Goal: Information Seeking & Learning: Learn about a topic

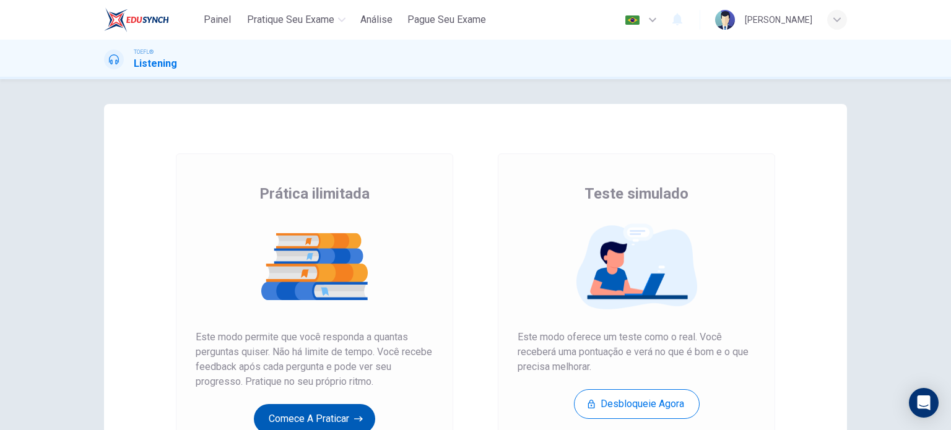
click at [336, 421] on button "Comece a praticar" at bounding box center [314, 419] width 121 height 30
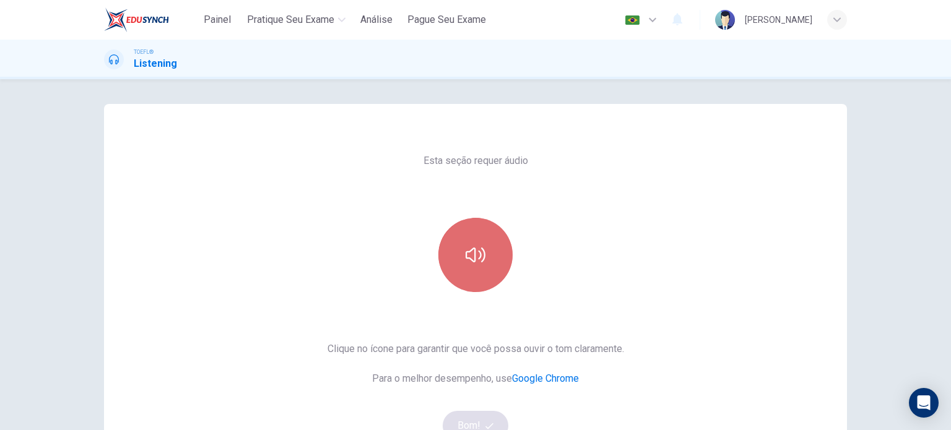
click at [491, 265] on button "button" at bounding box center [475, 255] width 74 height 74
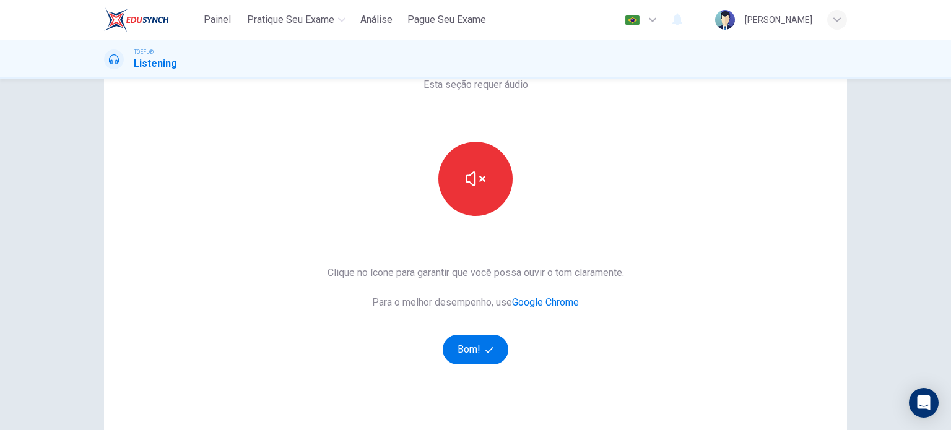
scroll to position [77, 0]
click at [484, 341] on button "Bom!" at bounding box center [475, 349] width 66 height 30
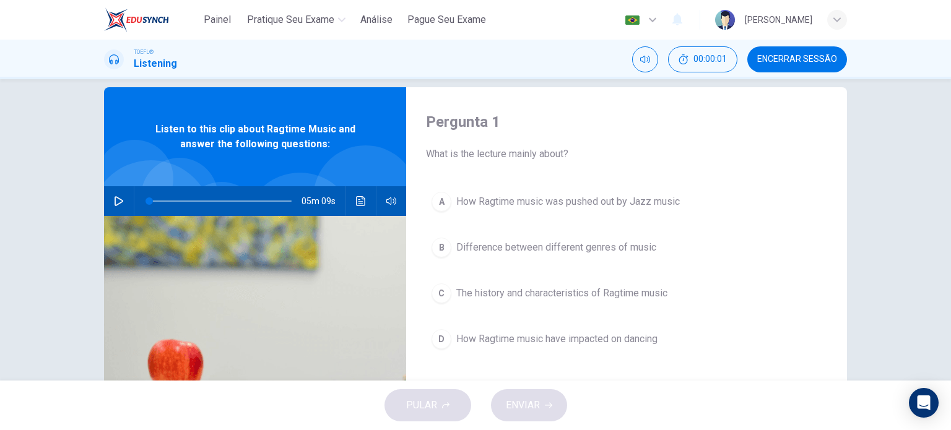
scroll to position [7, 0]
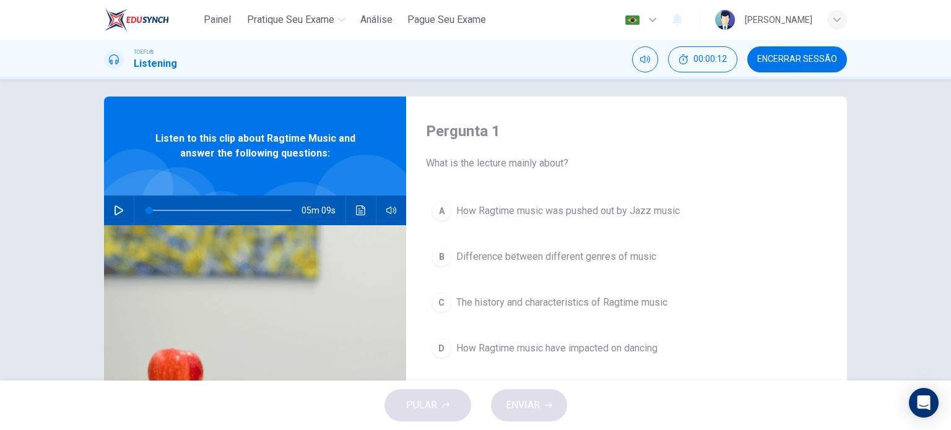
click at [116, 202] on button "button" at bounding box center [119, 211] width 20 height 30
type input "1"
click at [152, 210] on span at bounding box center [220, 210] width 142 height 17
type input "0"
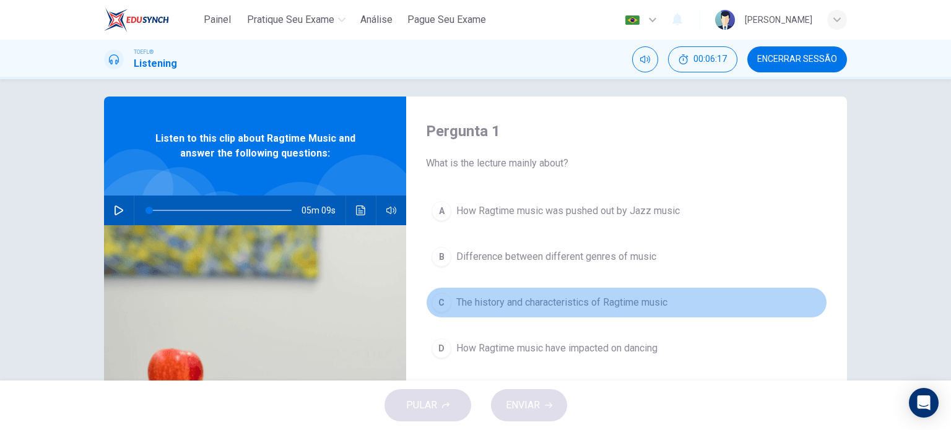
click at [662, 298] on span "The history and characteristics of Ragtime music" at bounding box center [561, 302] width 211 height 15
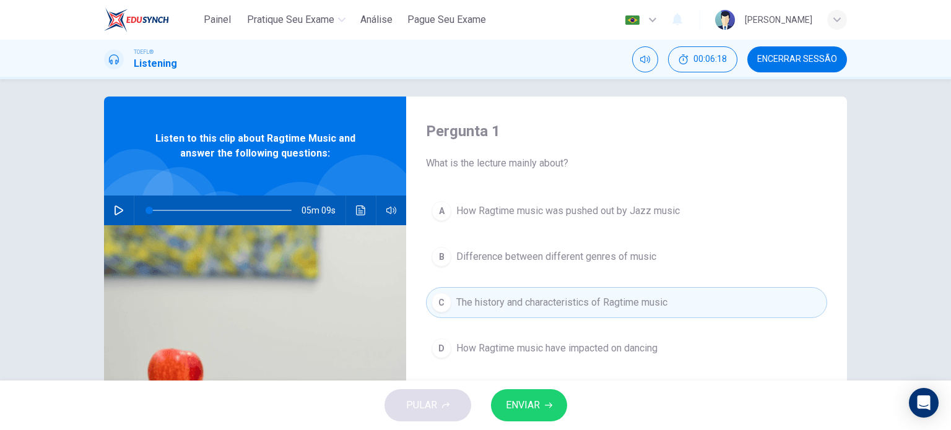
click at [542, 402] on button "ENVIAR" at bounding box center [529, 405] width 76 height 32
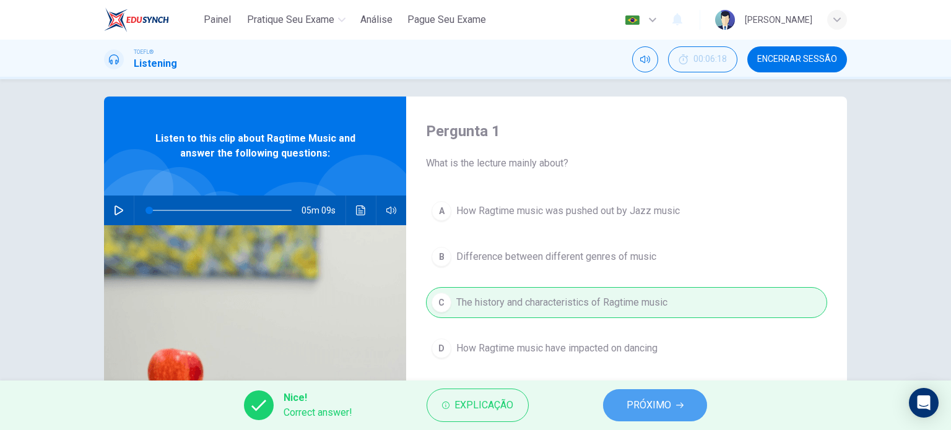
click at [639, 398] on span "PRÓXIMO" at bounding box center [648, 405] width 45 height 17
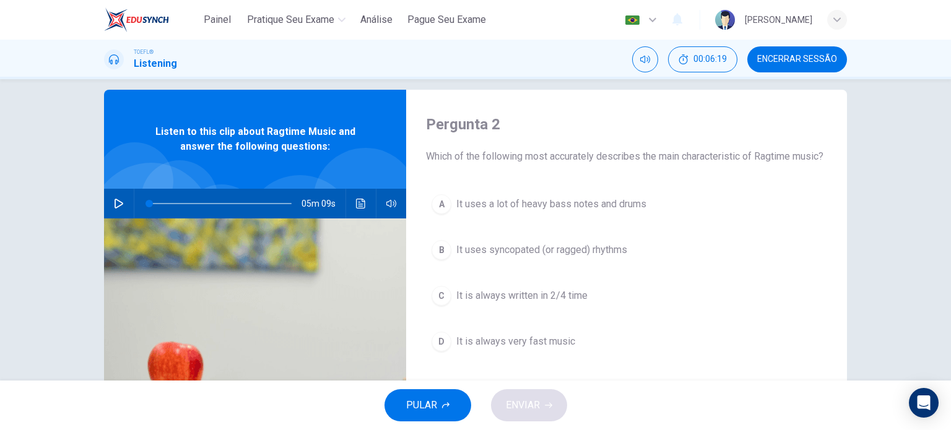
scroll to position [15, 0]
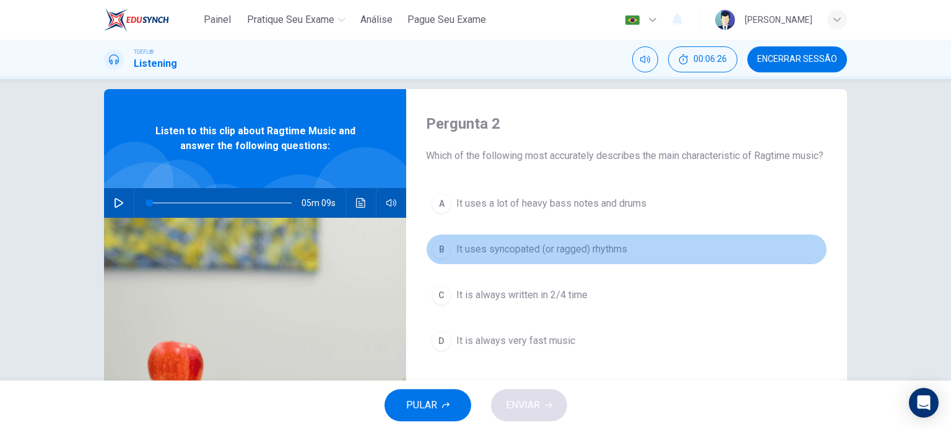
click at [604, 257] on span "It uses syncopated (or ragged) rhythms" at bounding box center [541, 249] width 171 height 15
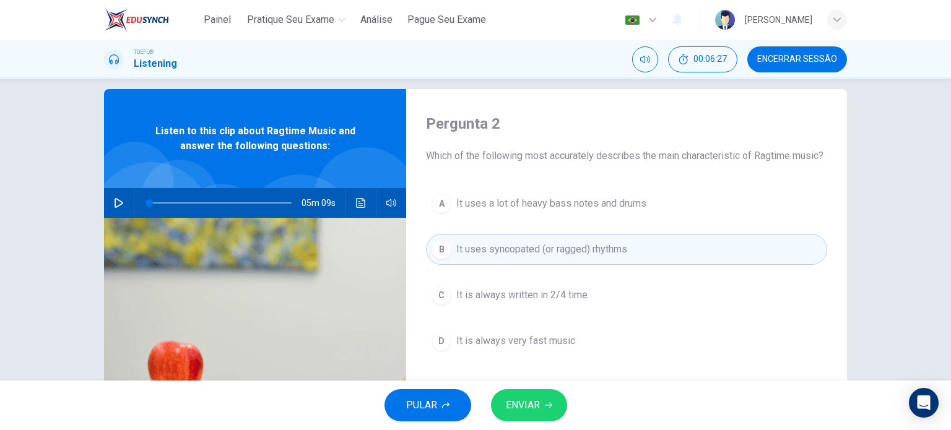
click at [534, 395] on button "ENVIAR" at bounding box center [529, 405] width 76 height 32
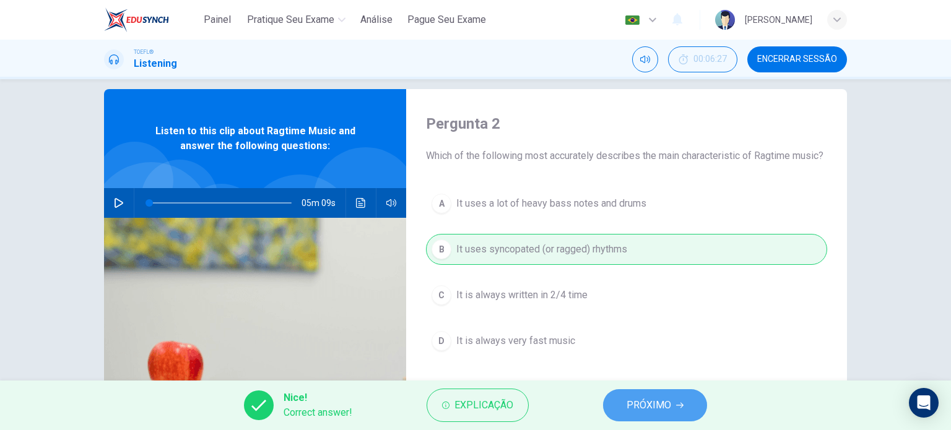
click at [649, 408] on span "PRÓXIMO" at bounding box center [648, 405] width 45 height 17
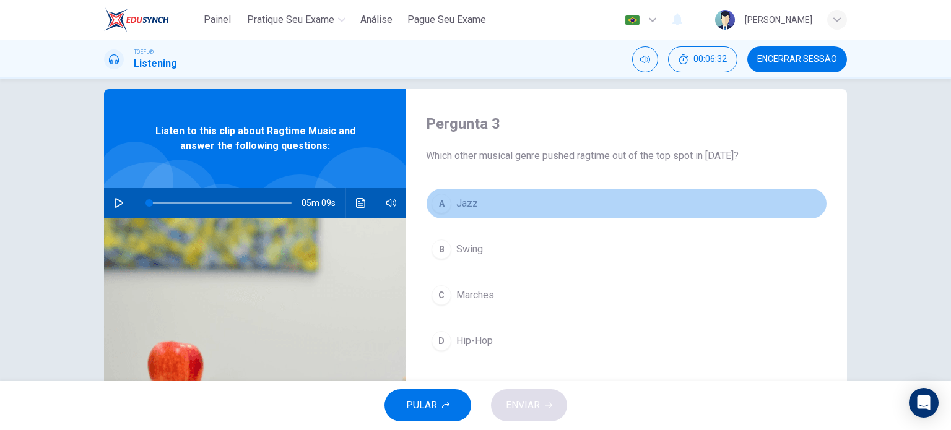
click at [475, 208] on button "A Jazz" at bounding box center [626, 203] width 401 height 31
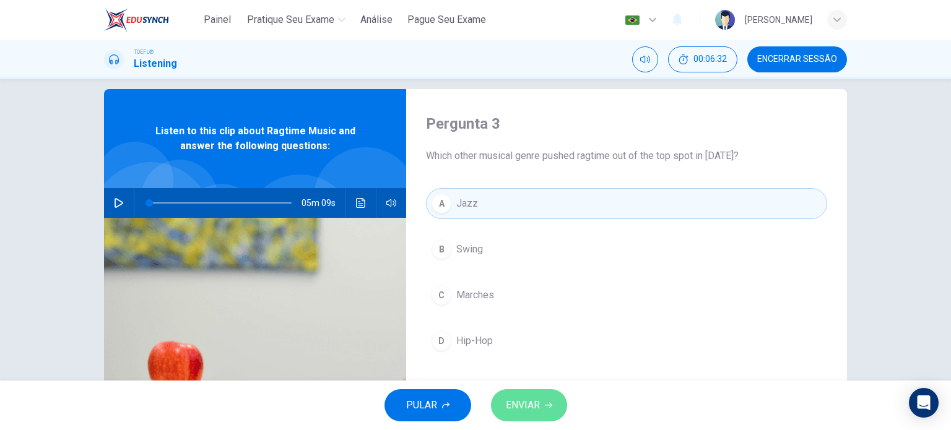
click at [517, 395] on button "ENVIAR" at bounding box center [529, 405] width 76 height 32
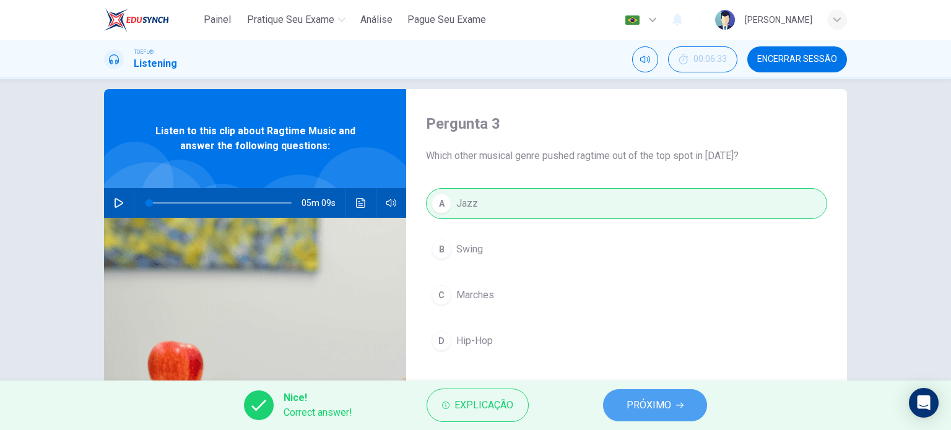
click at [629, 407] on span "PRÓXIMO" at bounding box center [648, 405] width 45 height 17
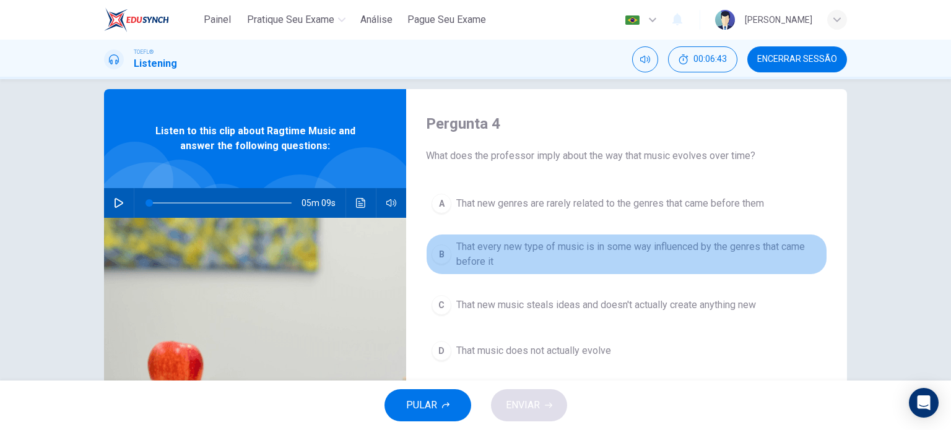
click at [648, 249] on span "That every new type of music is in some way influenced by the genres that came …" at bounding box center [638, 254] width 365 height 30
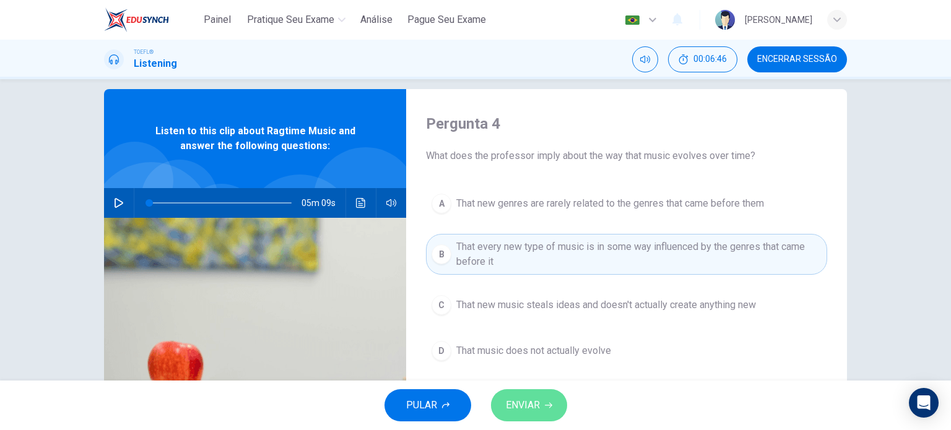
click at [536, 409] on span "ENVIAR" at bounding box center [523, 405] width 34 height 17
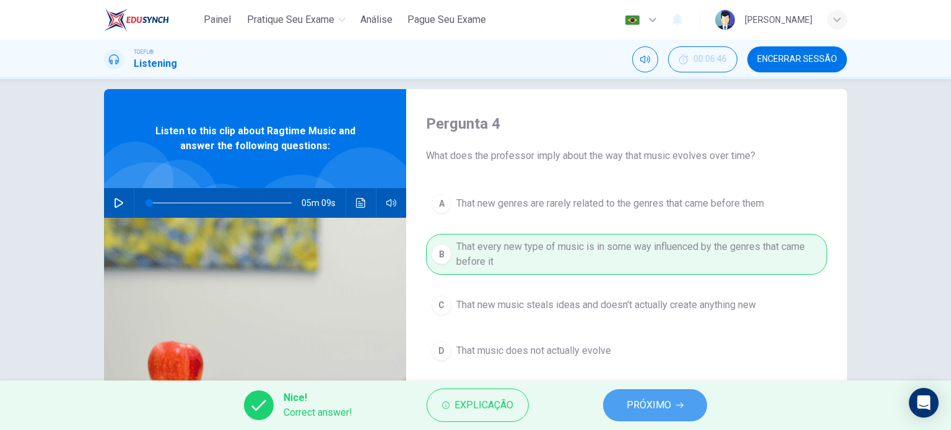
click at [634, 398] on span "PRÓXIMO" at bounding box center [648, 405] width 45 height 17
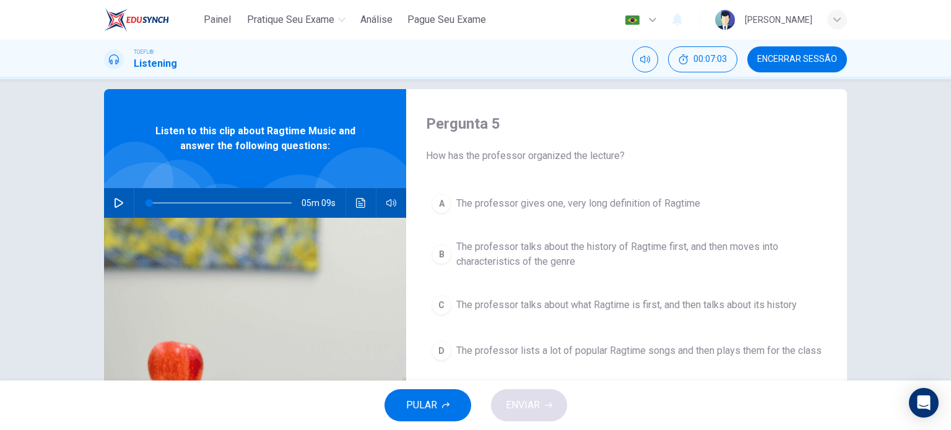
drag, startPoint x: 563, startPoint y: 362, endPoint x: 609, endPoint y: 353, distance: 47.2
click at [609, 353] on span "The professor lists a lot of popular Ragtime songs and then plays them for the …" at bounding box center [638, 350] width 365 height 15
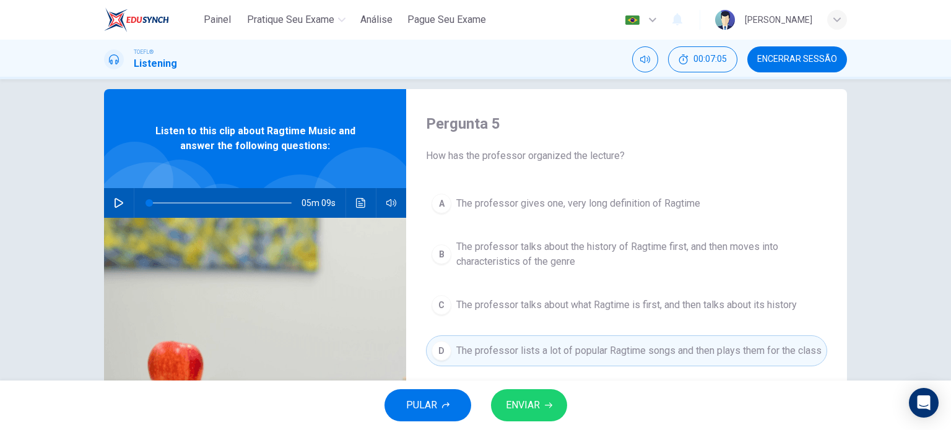
click at [680, 320] on div "A The professor gives one, very long definition of Ragtime B The professor talk…" at bounding box center [626, 289] width 401 height 203
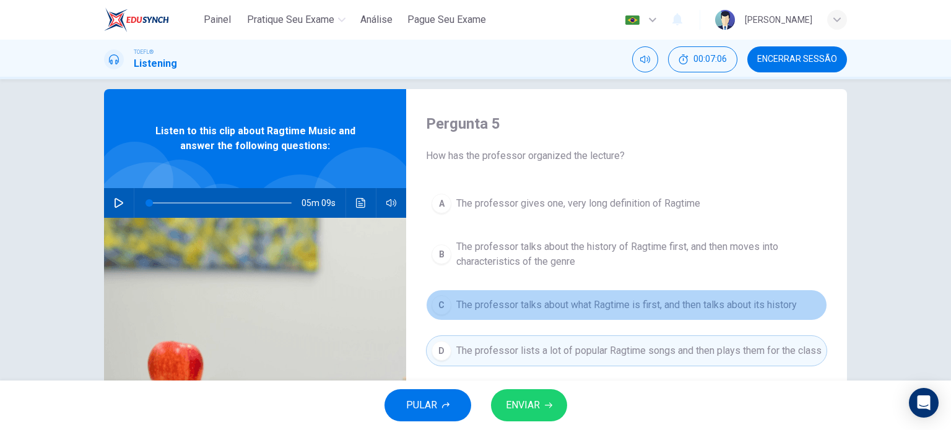
click at [678, 314] on button "C The professor talks about what Ragtime is first, and then talks about its his…" at bounding box center [626, 305] width 401 height 31
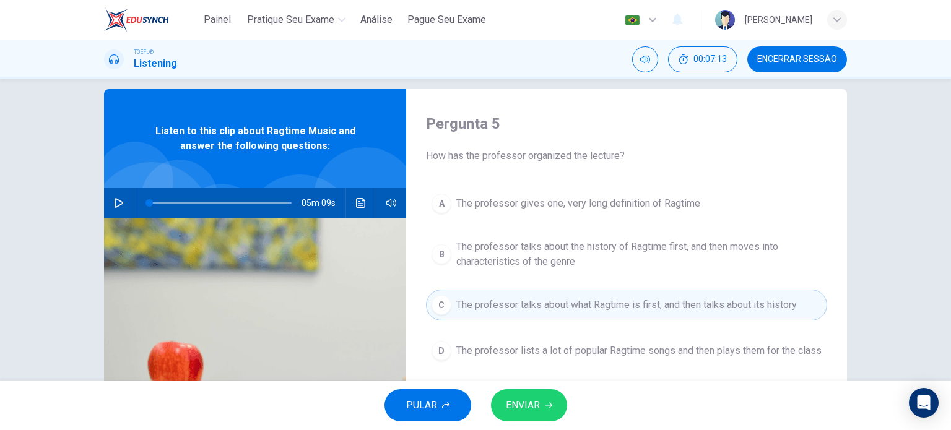
click at [545, 387] on div "PULAR ENVIAR" at bounding box center [475, 406] width 951 height 50
click at [550, 407] on icon "button" at bounding box center [548, 406] width 7 height 6
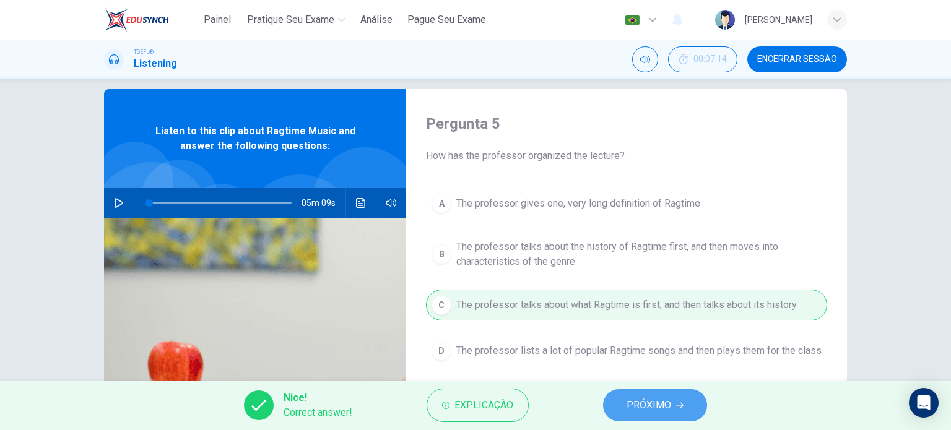
click at [626, 400] on button "PRÓXIMO" at bounding box center [655, 405] width 104 height 32
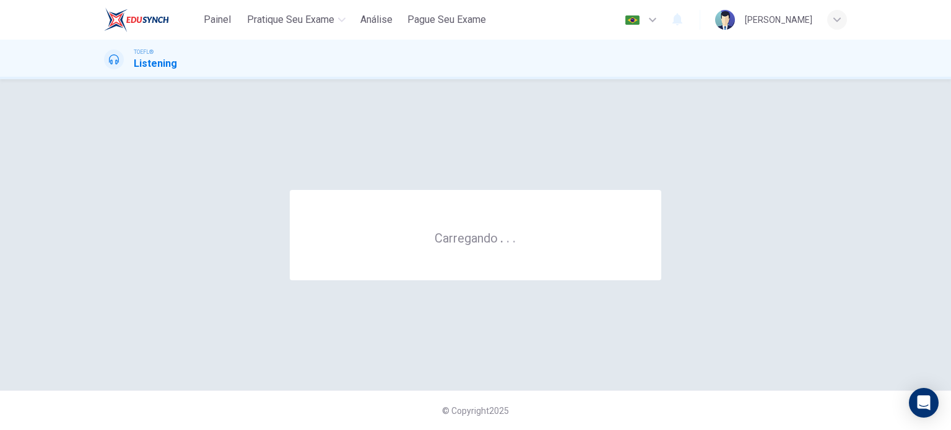
scroll to position [0, 0]
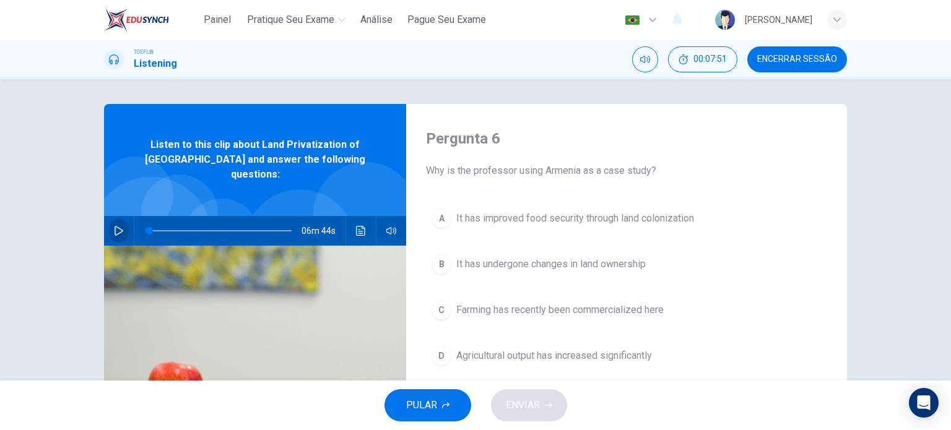
click at [120, 226] on icon "button" at bounding box center [119, 231] width 10 height 10
type input "2"
drag, startPoint x: 147, startPoint y: 219, endPoint x: 121, endPoint y: 220, distance: 26.0
click at [121, 220] on div "06m 44s" at bounding box center [255, 231] width 302 height 30
click at [149, 227] on span at bounding box center [152, 230] width 7 height 7
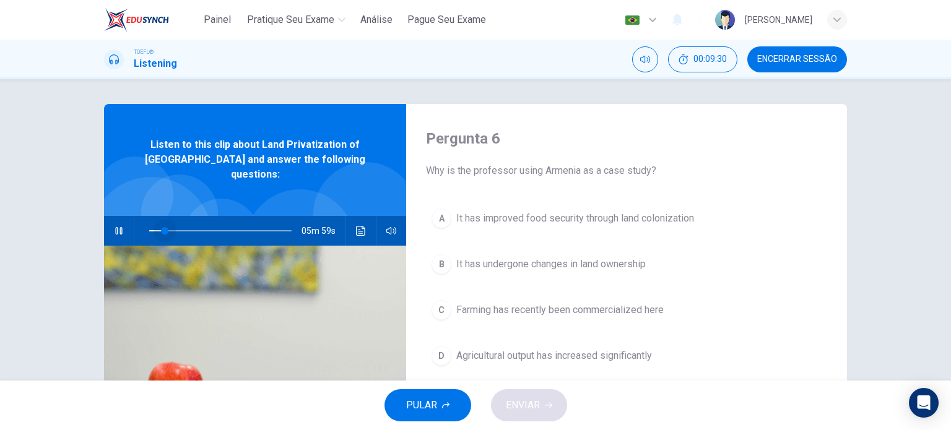
click at [162, 227] on span at bounding box center [164, 230] width 7 height 7
type input "0"
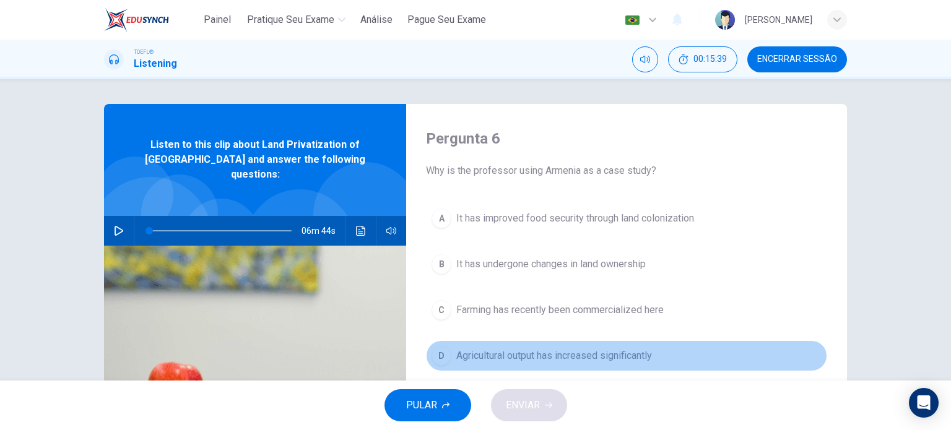
click at [552, 355] on span "Agricultural output has increased significantly" at bounding box center [554, 355] width 196 height 15
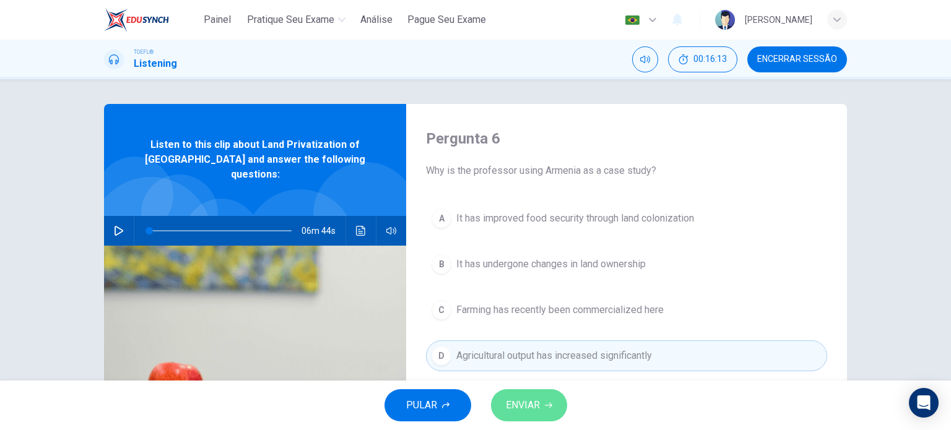
click at [544, 397] on button "ENVIAR" at bounding box center [529, 405] width 76 height 32
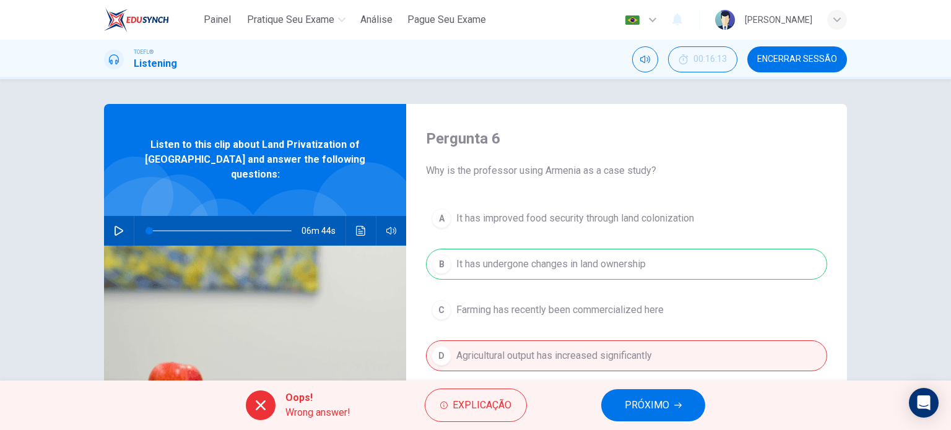
click at [619, 396] on button "PRÓXIMO" at bounding box center [653, 405] width 104 height 32
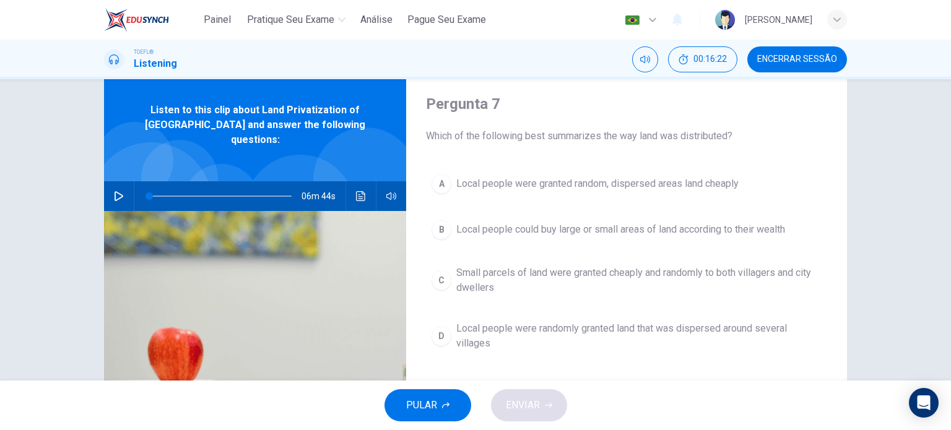
scroll to position [36, 0]
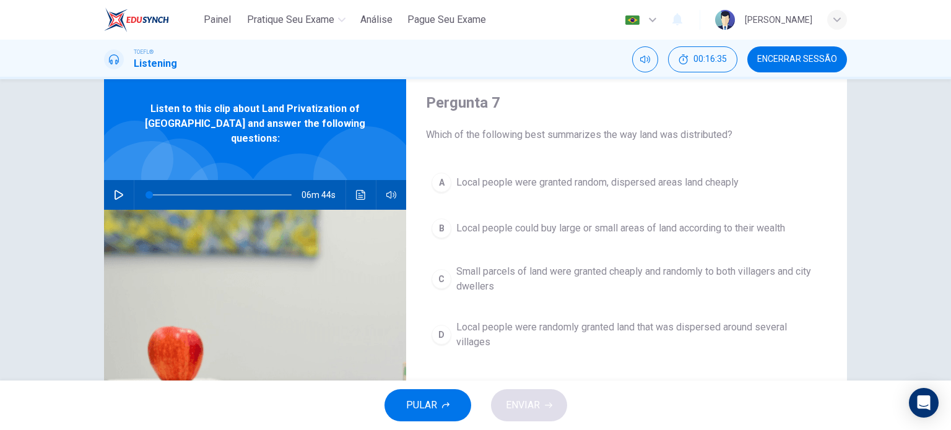
click at [580, 320] on span "Local people were randomly granted land that was dispersed around several villa…" at bounding box center [638, 335] width 365 height 30
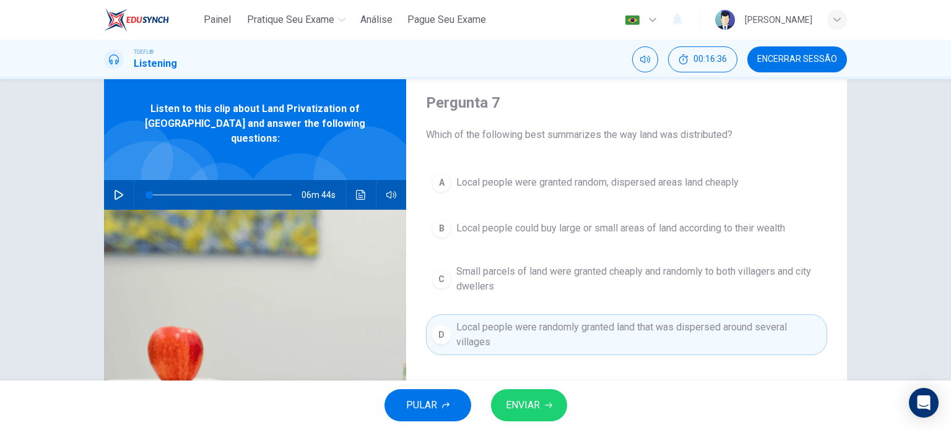
click at [622, 366] on div "A Local people were granted random, dispersed areas land cheaply B Local people…" at bounding box center [626, 273] width 401 height 213
click at [358, 190] on icon "Clique para ver a transcrição do áudio" at bounding box center [360, 195] width 9 height 10
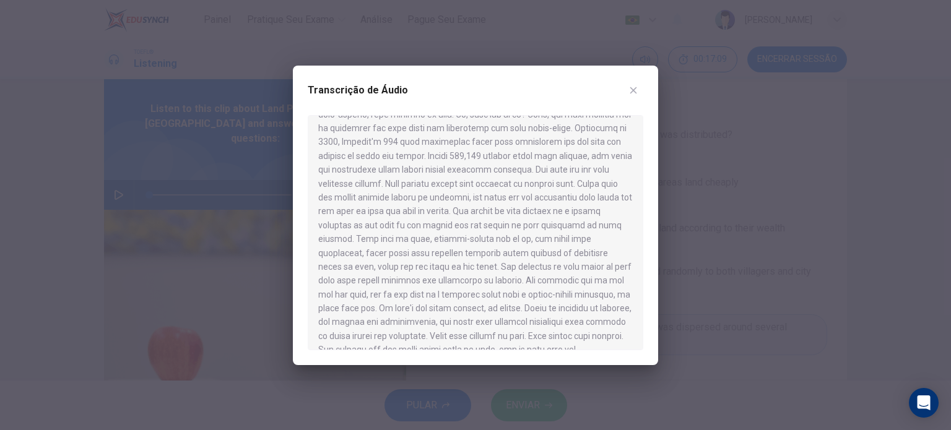
scroll to position [448, 0]
click at [717, 270] on div at bounding box center [475, 215] width 951 height 430
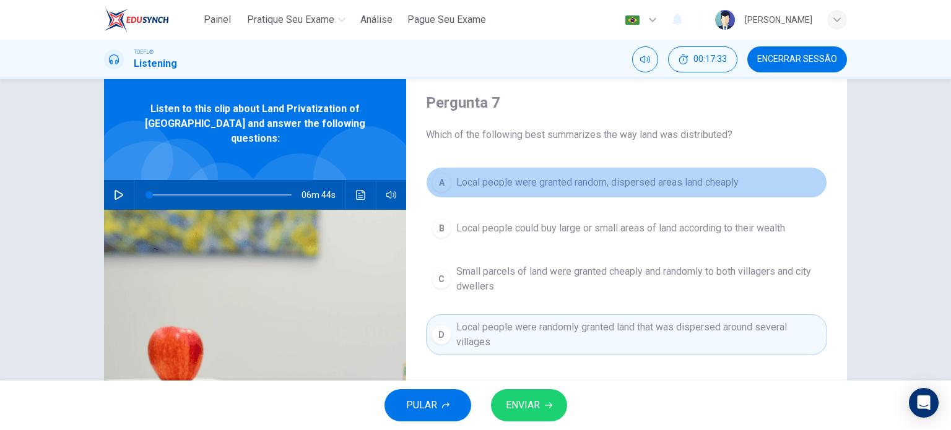
click at [482, 192] on button "A Local people were granted random, dispersed areas land cheaply" at bounding box center [626, 182] width 401 height 31
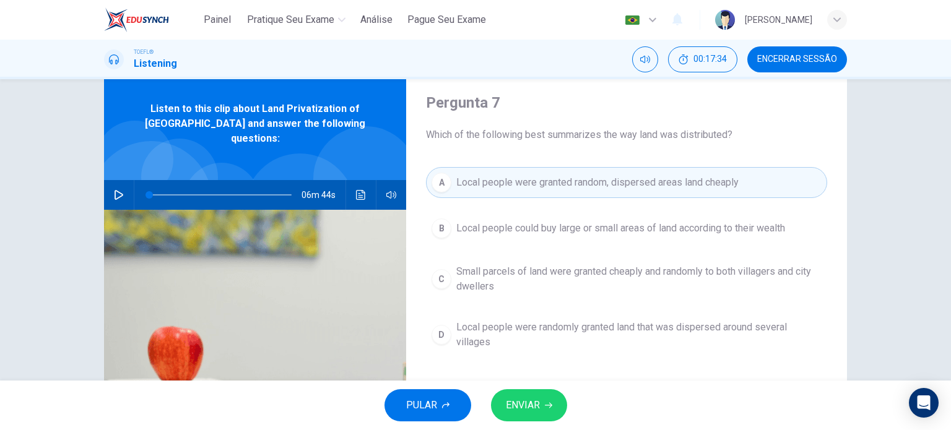
click at [343, 187] on div "06m 44s" at bounding box center [255, 195] width 302 height 30
click at [356, 187] on button "Clique para ver a transcrição do áudio" at bounding box center [361, 195] width 20 height 30
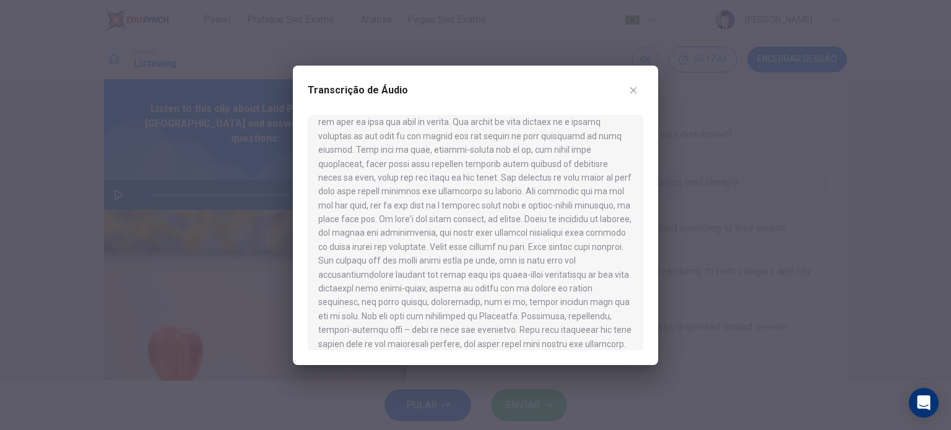
scroll to position [522, 0]
click at [767, 264] on div at bounding box center [475, 215] width 951 height 430
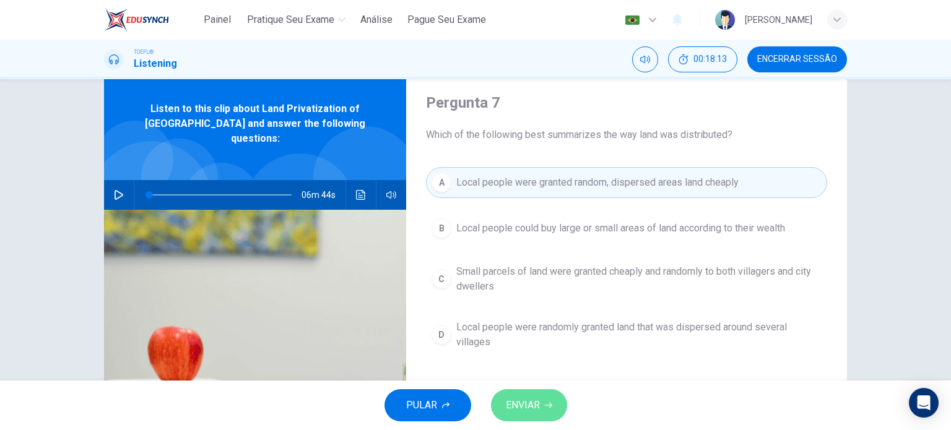
click at [515, 390] on button "ENVIAR" at bounding box center [529, 405] width 76 height 32
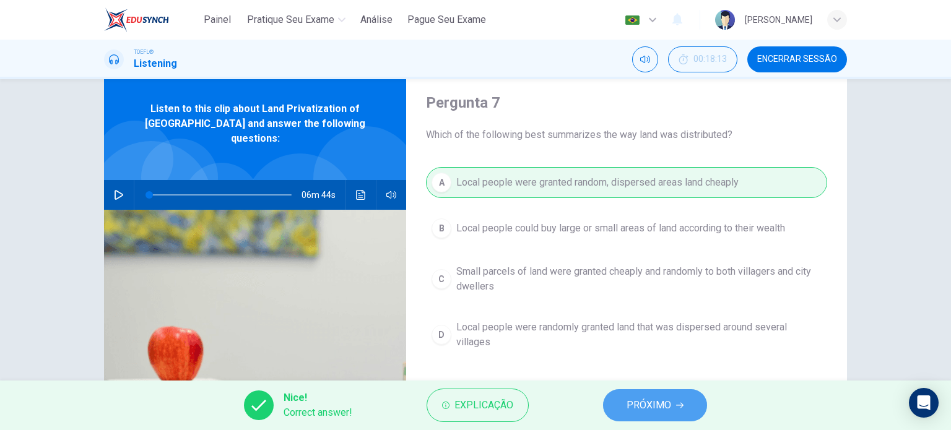
click at [684, 402] on button "PRÓXIMO" at bounding box center [655, 405] width 104 height 32
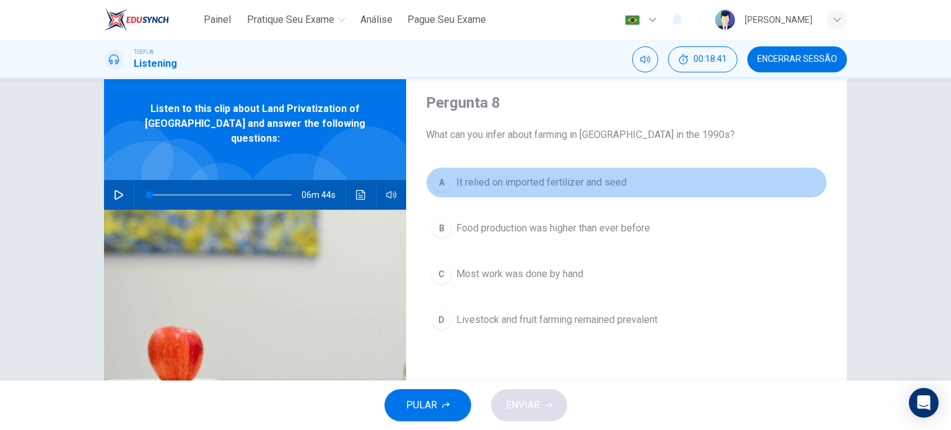
click at [600, 191] on button "A It relied on imported fertilizer and seed" at bounding box center [626, 182] width 401 height 31
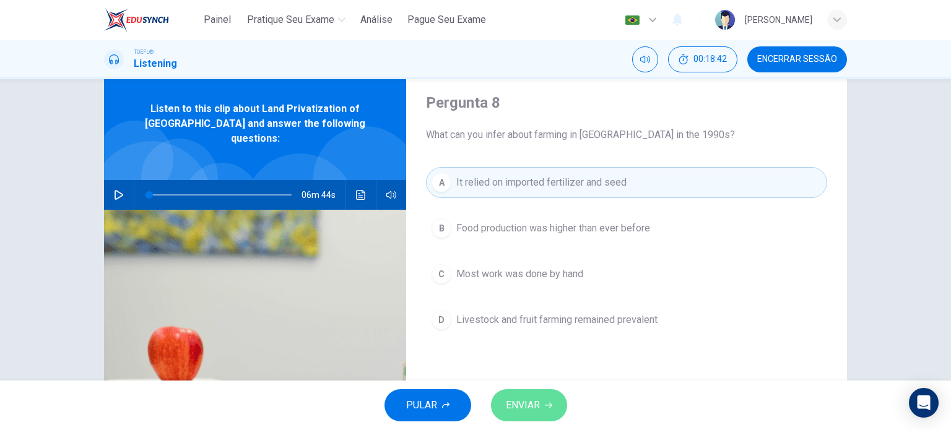
click at [530, 414] on button "ENVIAR" at bounding box center [529, 405] width 76 height 32
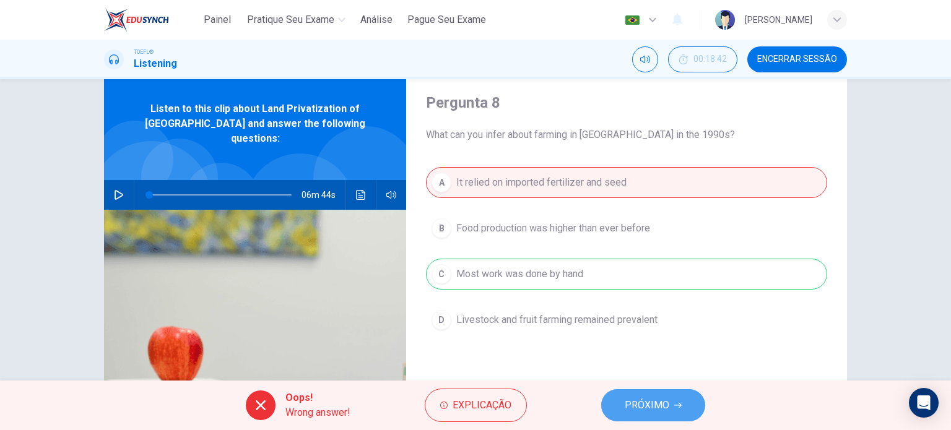
click at [619, 397] on button "PRÓXIMO" at bounding box center [653, 405] width 104 height 32
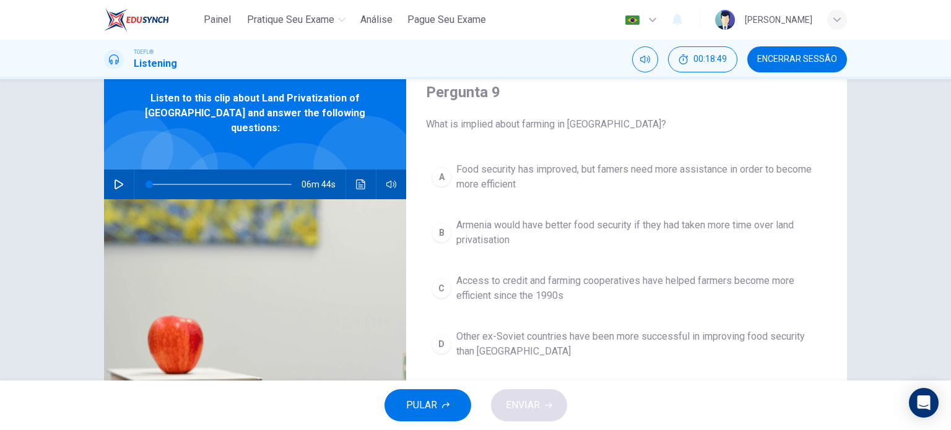
scroll to position [46, 0]
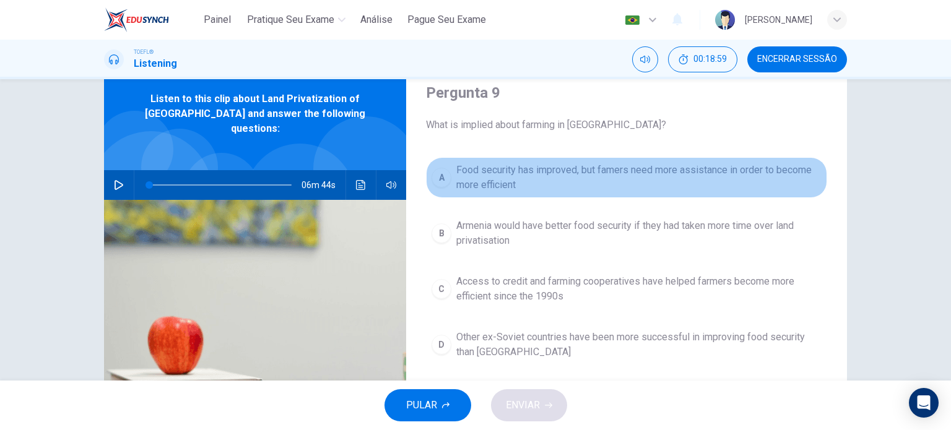
click at [585, 179] on span "Food security has improved, but famers need more assistance in order to become …" at bounding box center [638, 178] width 365 height 30
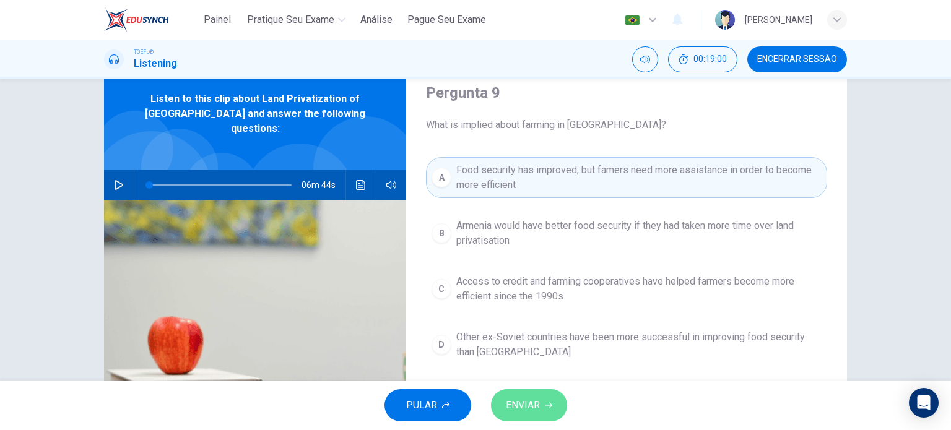
click at [537, 397] on span "ENVIAR" at bounding box center [523, 405] width 34 height 17
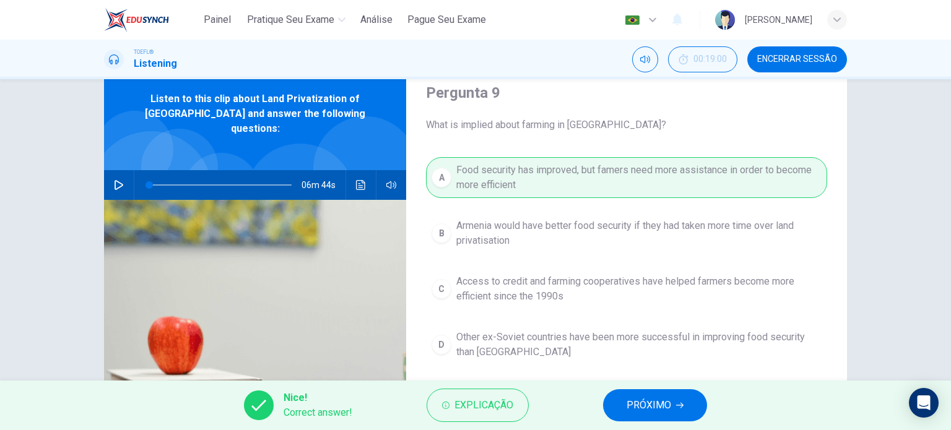
click at [643, 401] on span "PRÓXIMO" at bounding box center [648, 405] width 45 height 17
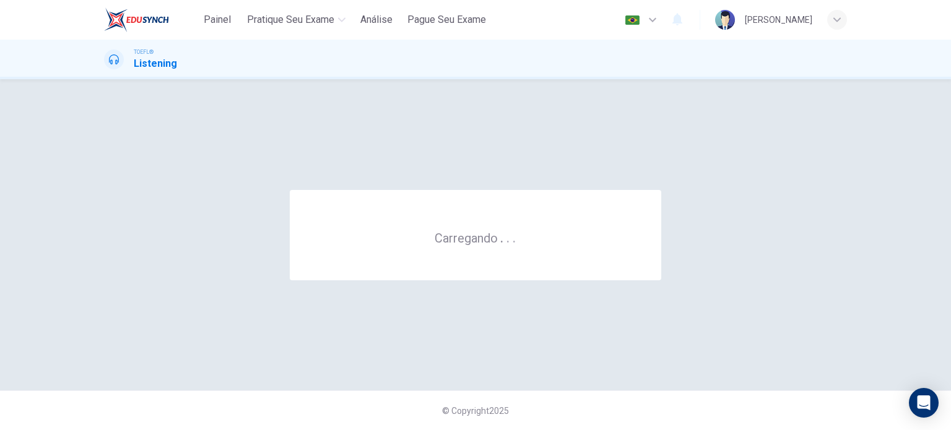
scroll to position [0, 0]
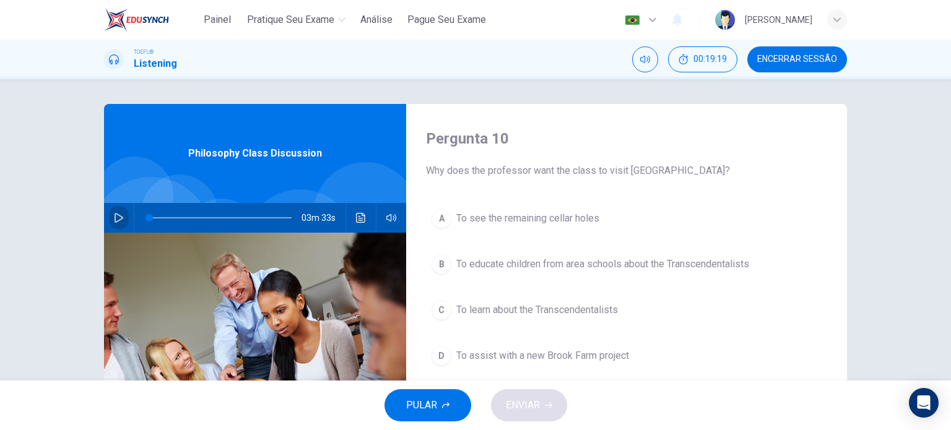
click at [114, 214] on icon "button" at bounding box center [118, 218] width 9 height 10
click at [165, 218] on span at bounding box center [167, 217] width 7 height 7
click at [117, 214] on icon "button" at bounding box center [119, 218] width 10 height 10
click at [676, 267] on span "To educate children from area schools about the Transcendentalists" at bounding box center [602, 264] width 293 height 15
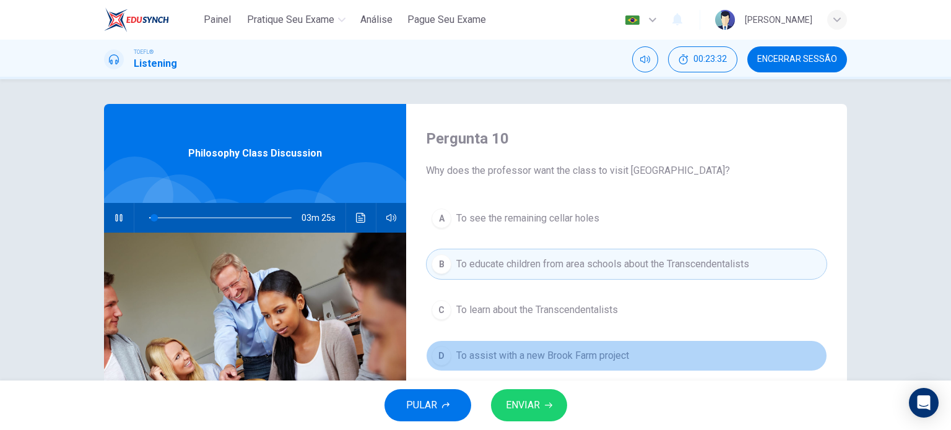
click at [613, 346] on button "D To assist with a new Brook Farm project" at bounding box center [626, 355] width 401 height 31
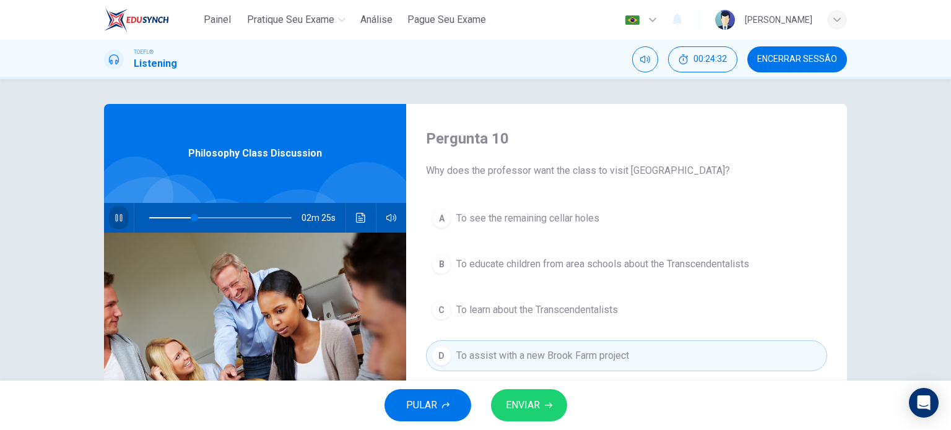
click at [121, 220] on button "button" at bounding box center [119, 218] width 20 height 30
click at [530, 410] on span "ENVIAR" at bounding box center [523, 405] width 34 height 17
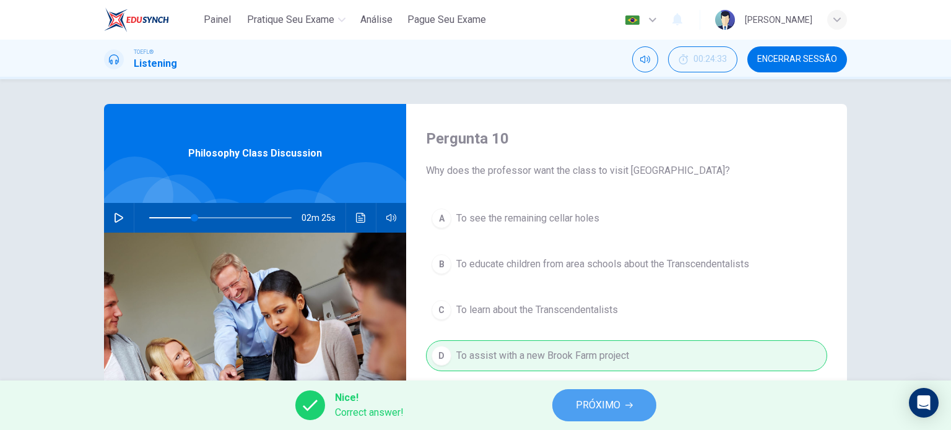
click at [606, 395] on button "PRÓXIMO" at bounding box center [604, 405] width 104 height 32
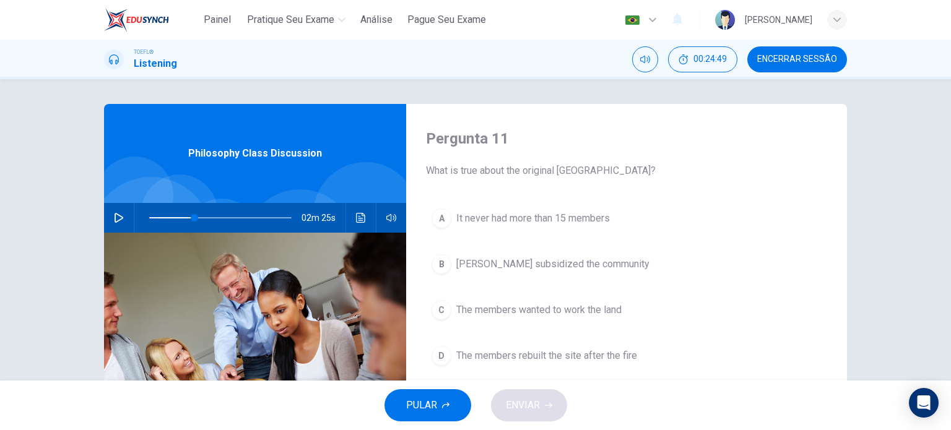
click at [634, 264] on span "[PERSON_NAME] subsidized the community" at bounding box center [552, 264] width 193 height 15
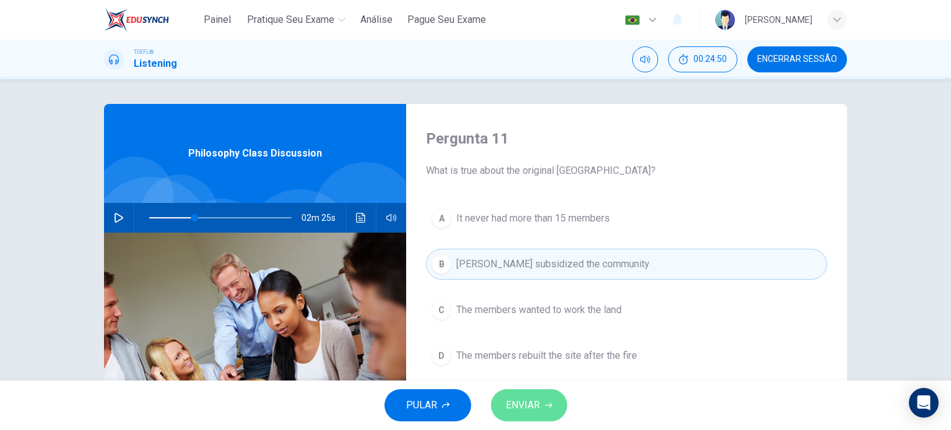
click at [533, 404] on span "ENVIAR" at bounding box center [523, 405] width 34 height 17
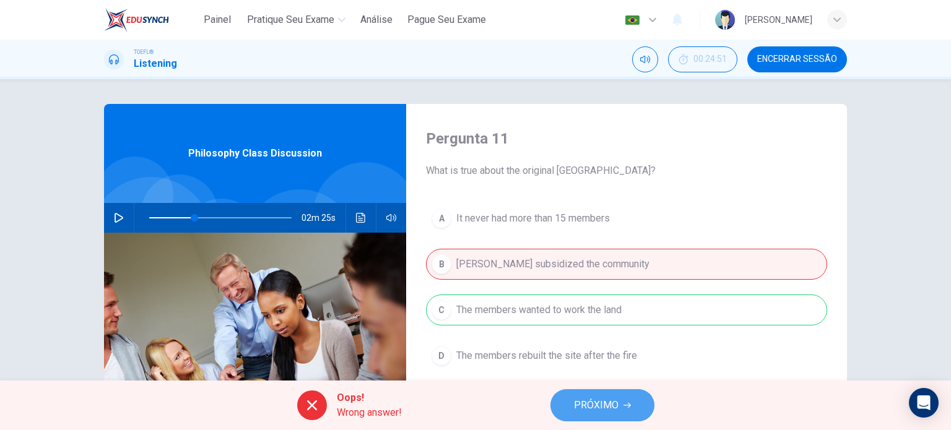
click at [604, 408] on span "PRÓXIMO" at bounding box center [596, 405] width 45 height 17
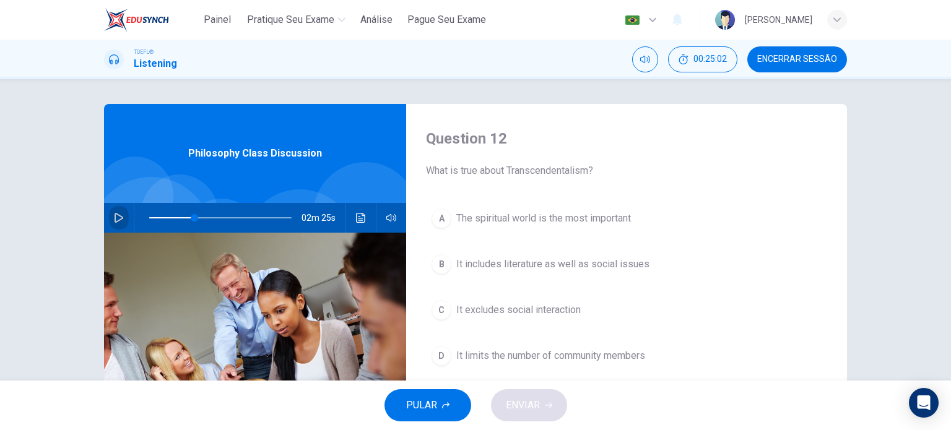
click at [114, 212] on button "button" at bounding box center [119, 218] width 20 height 30
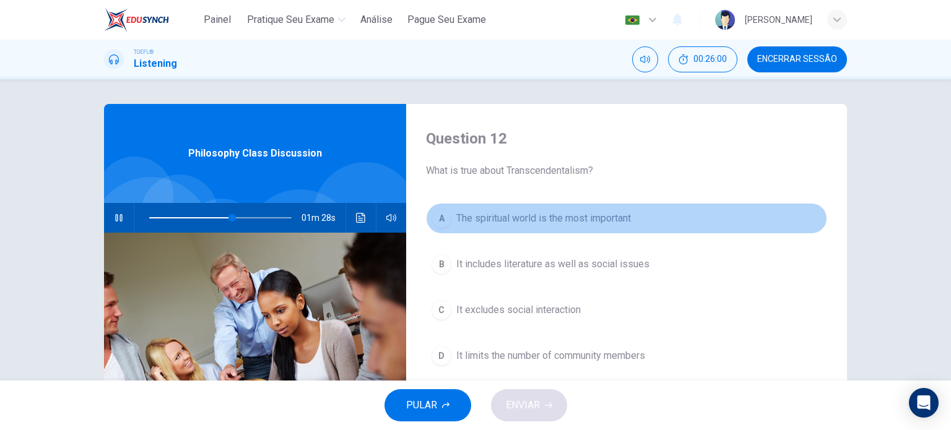
click at [595, 215] on span "The spiritual world is the most important" at bounding box center [543, 218] width 175 height 15
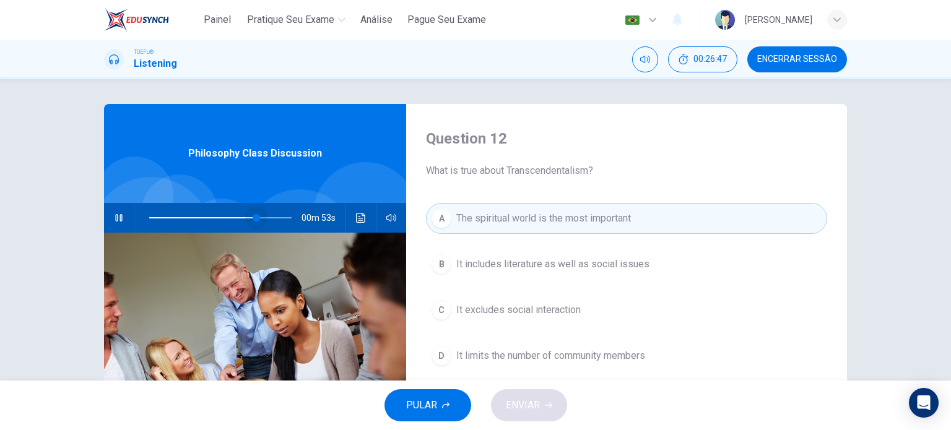
click at [253, 217] on span at bounding box center [255, 217] width 7 height 7
click at [564, 280] on div "A The spiritual world is the most important B It includes literature as well as…" at bounding box center [626, 299] width 401 height 193
click at [552, 272] on button "B It includes literature as well as social issues" at bounding box center [626, 264] width 401 height 31
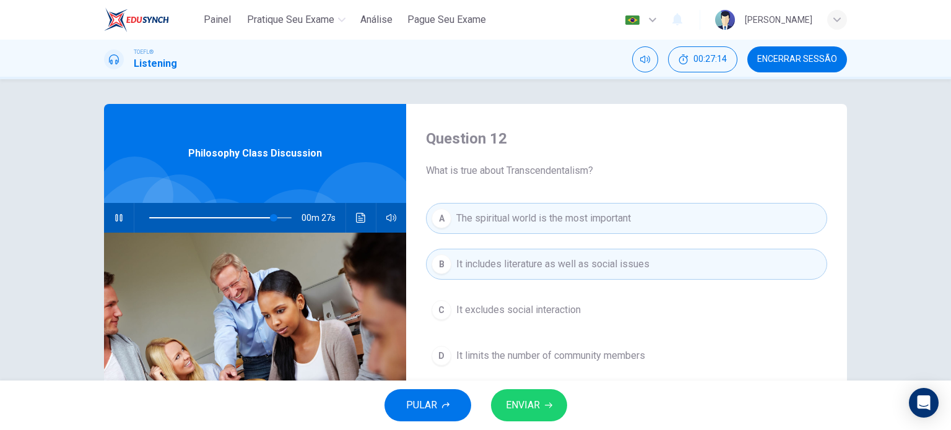
click at [499, 401] on button "ENVIAR" at bounding box center [529, 405] width 76 height 32
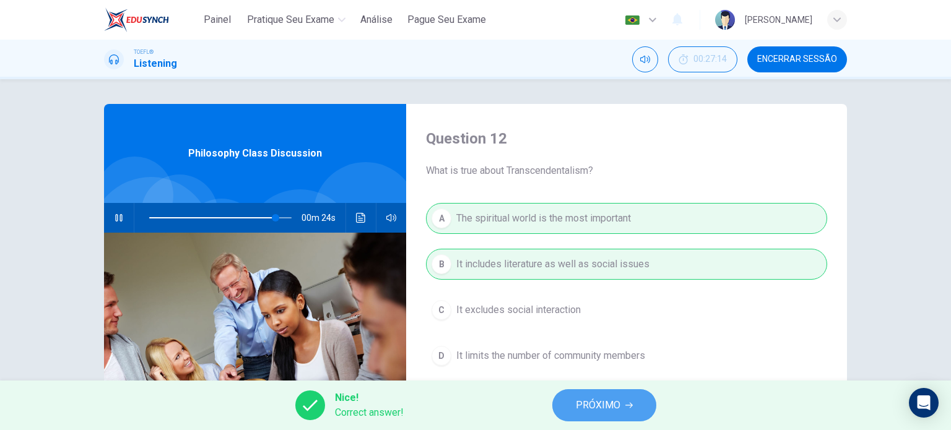
click at [606, 408] on span "PRÓXIMO" at bounding box center [598, 405] width 45 height 17
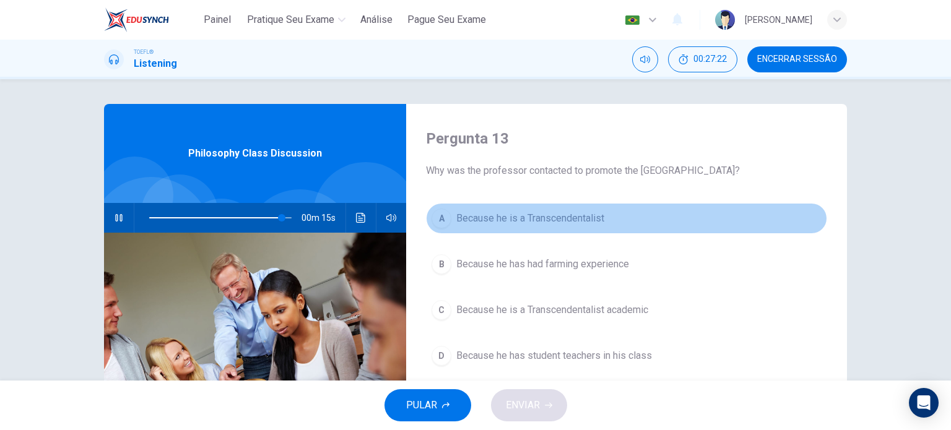
click at [530, 219] on span "Because he is a Transcendentalist" at bounding box center [530, 218] width 148 height 15
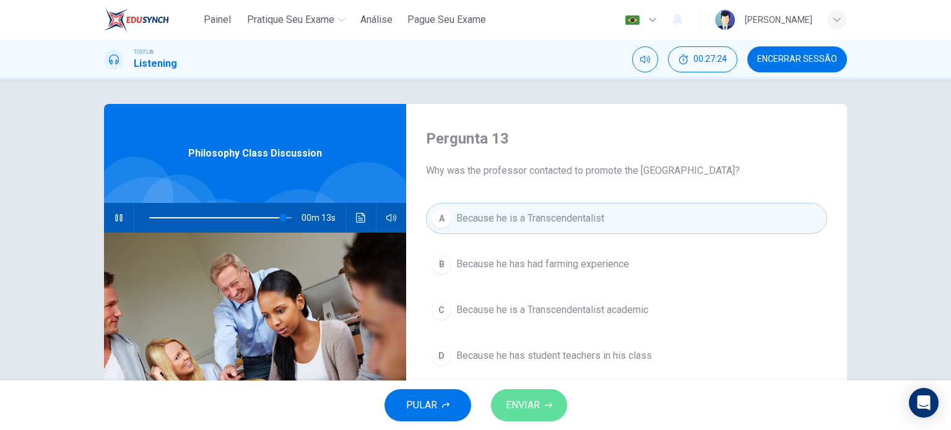
click at [532, 401] on span "ENVIAR" at bounding box center [523, 405] width 34 height 17
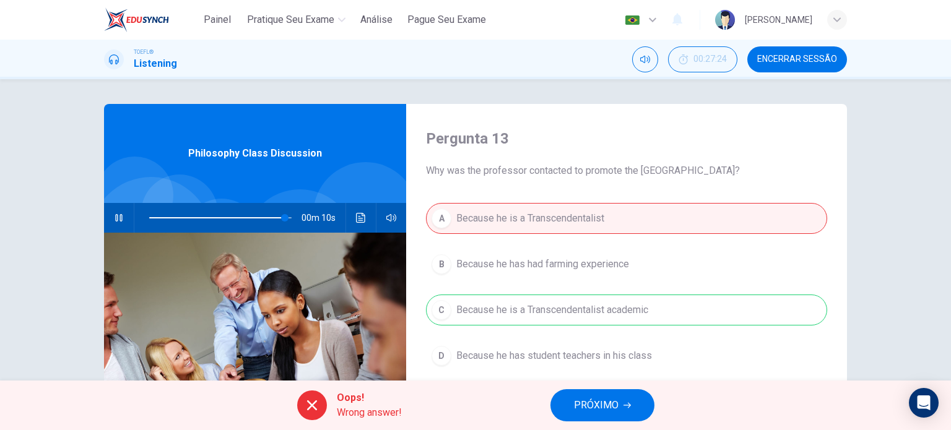
click at [591, 319] on div "A Because he is a Transcendentalist B Because he has had farming experience C B…" at bounding box center [626, 299] width 401 height 193
click at [596, 393] on button "PRÓXIMO" at bounding box center [602, 405] width 104 height 32
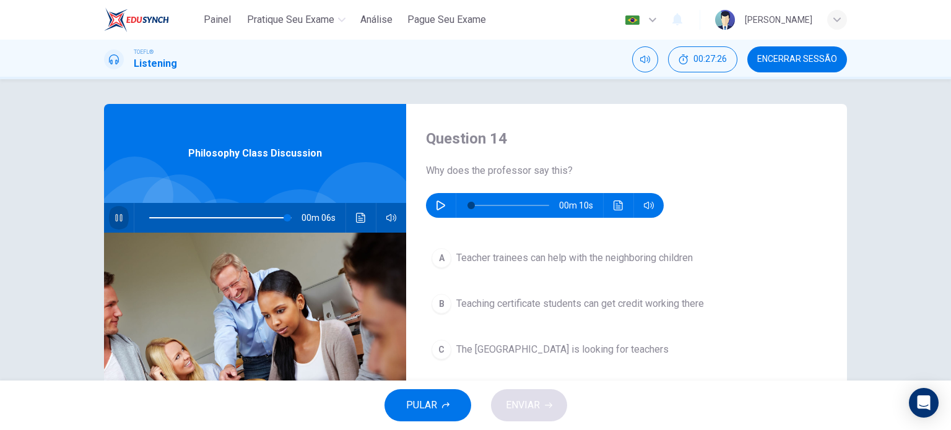
click at [114, 213] on icon "button" at bounding box center [119, 218] width 10 height 10
type input "97"
click at [436, 209] on icon "button" at bounding box center [440, 206] width 9 height 10
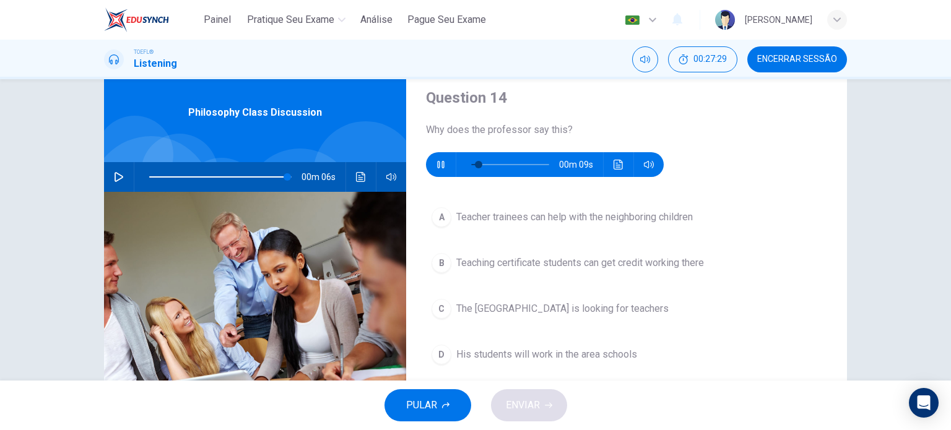
scroll to position [46, 0]
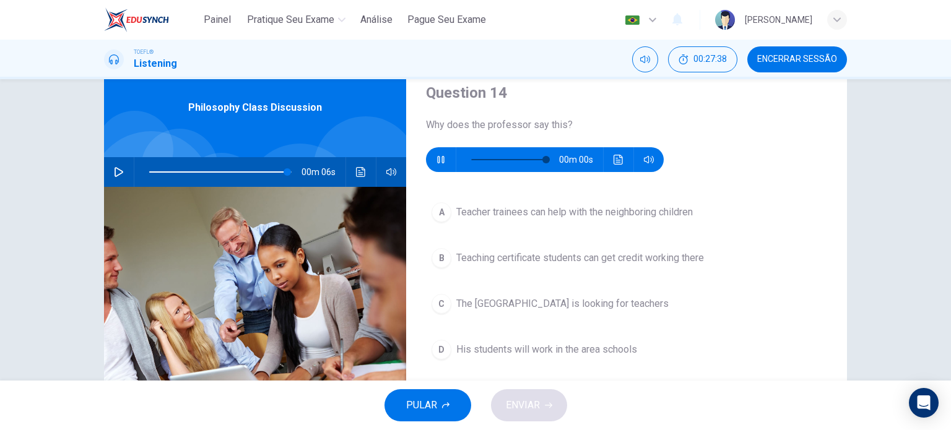
type input "0"
click at [545, 218] on span "Teacher trainees can help with the neighboring children" at bounding box center [574, 212] width 236 height 15
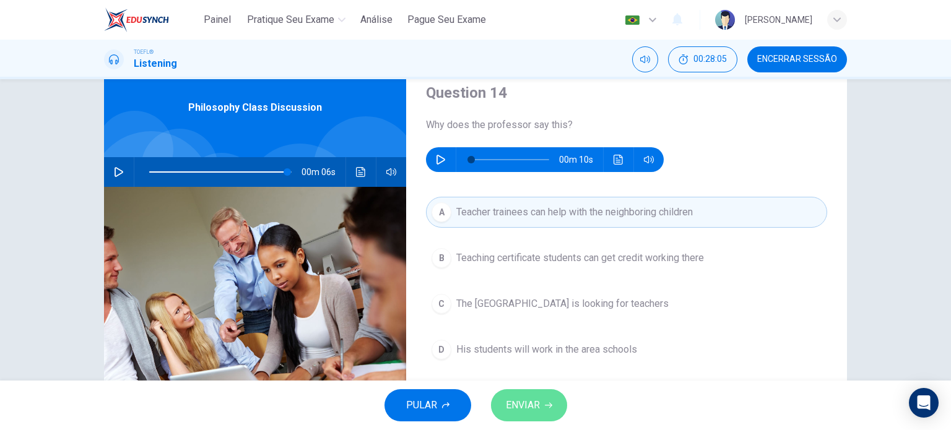
click at [538, 405] on span "ENVIAR" at bounding box center [523, 405] width 34 height 17
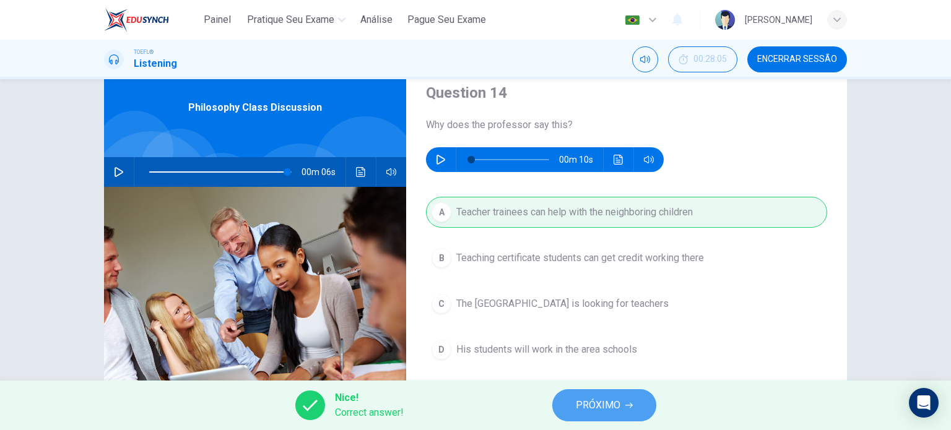
click at [584, 399] on span "PRÓXIMO" at bounding box center [598, 405] width 45 height 17
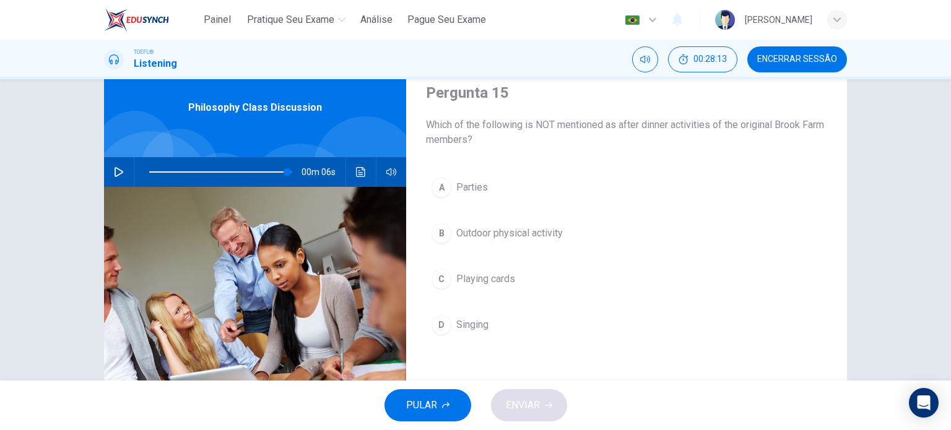
click at [351, 177] on button "Clique para ver a transcrição do áudio" at bounding box center [361, 172] width 20 height 30
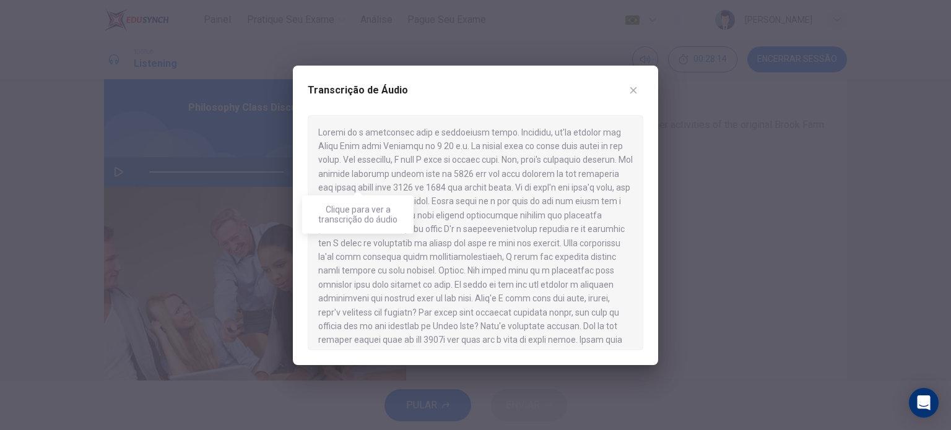
scroll to position [298, 0]
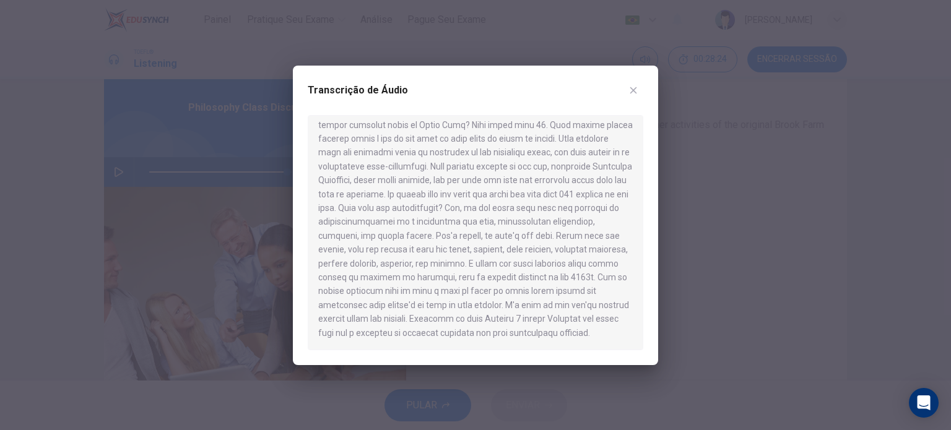
click at [761, 358] on div at bounding box center [475, 215] width 951 height 430
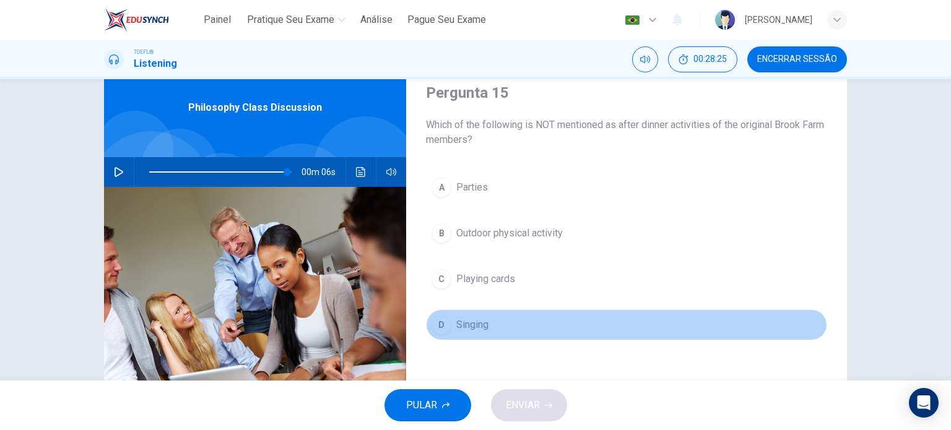
click at [468, 324] on span "Singing" at bounding box center [472, 324] width 32 height 15
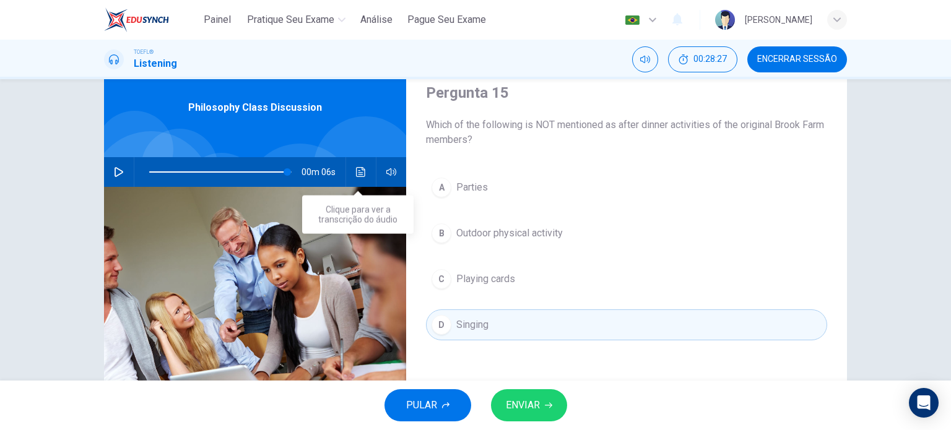
click at [356, 175] on icon "Clique para ver a transcrição do áudio" at bounding box center [361, 172] width 10 height 10
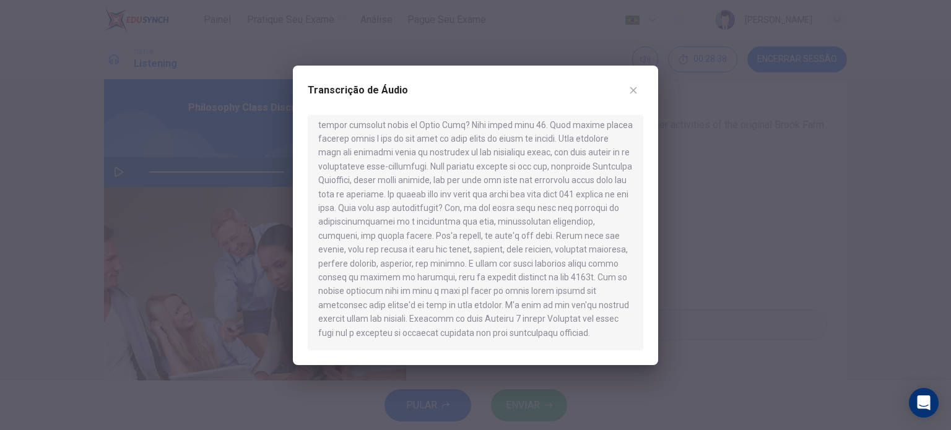
click at [721, 301] on div at bounding box center [475, 215] width 951 height 430
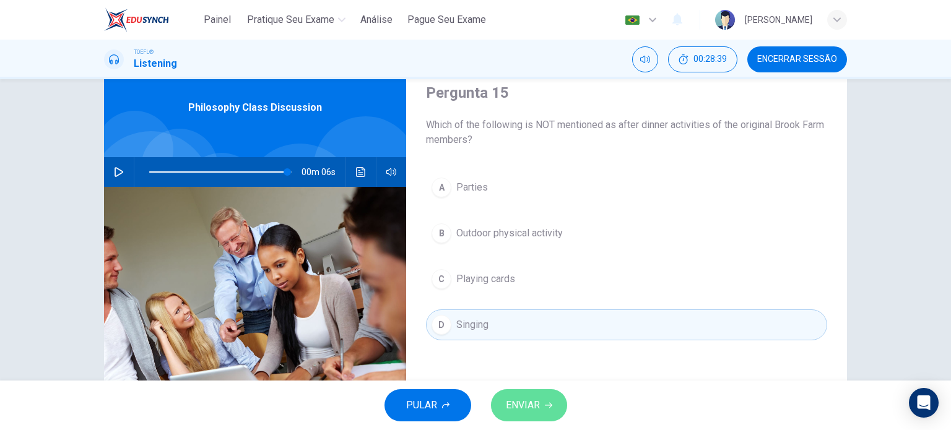
click at [549, 410] on button "ENVIAR" at bounding box center [529, 405] width 76 height 32
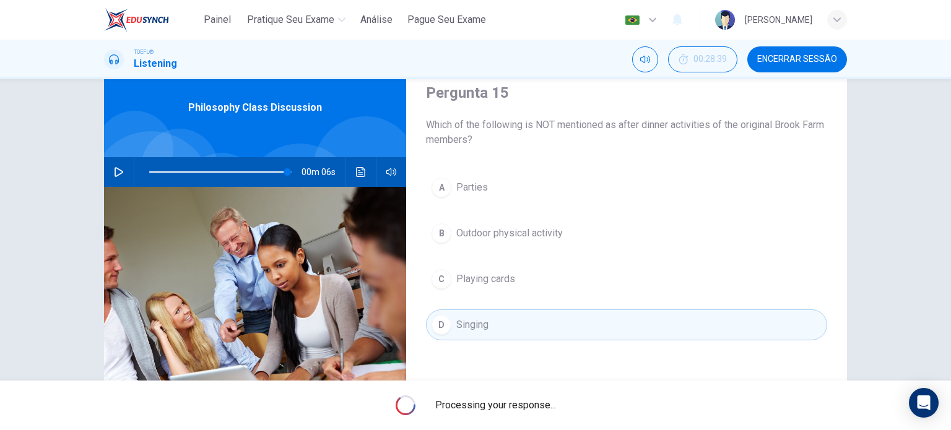
type input "97"
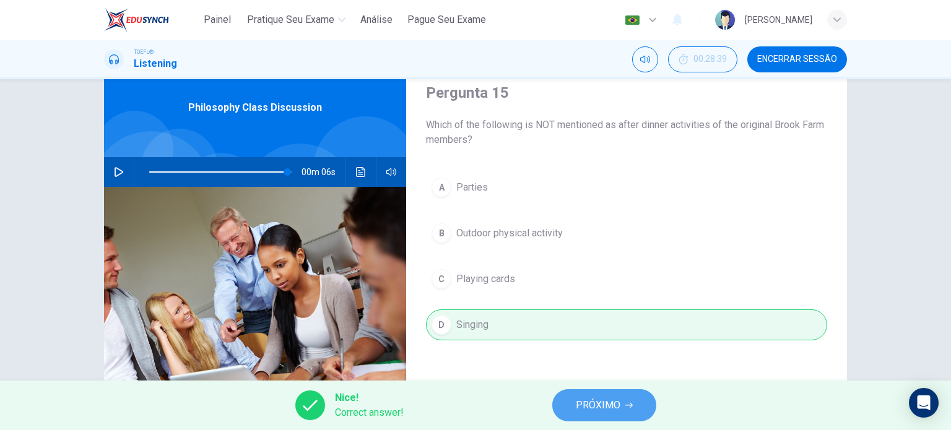
click at [586, 410] on span "PRÓXIMO" at bounding box center [598, 405] width 45 height 17
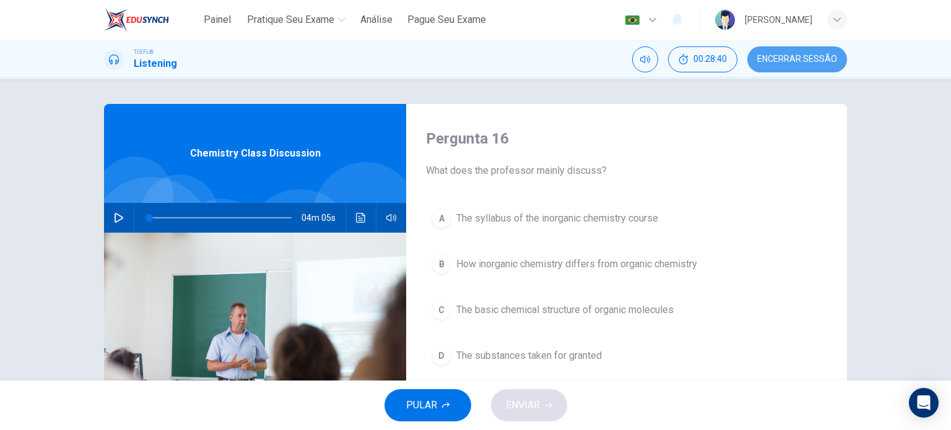
click at [780, 63] on span "Encerrar Sessão" at bounding box center [797, 59] width 80 height 10
